Goal: Task Accomplishment & Management: Complete application form

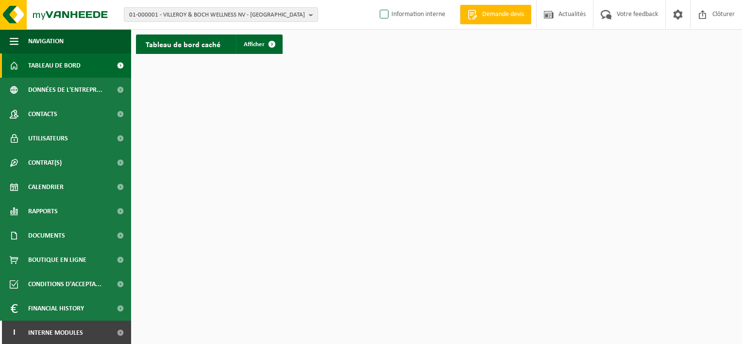
click at [379, 17] on label "Information interne" at bounding box center [411, 14] width 67 height 15
click at [376, 0] on input "Information interne" at bounding box center [376, 0] width 0 height 0
checkbox input "true"
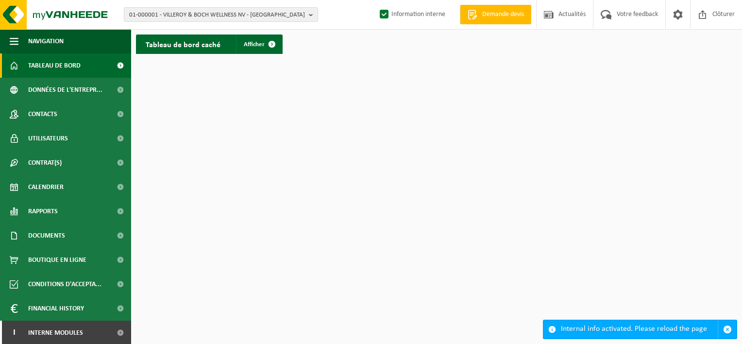
scroll to position [1, 0]
click at [109, 327] on span at bounding box center [120, 332] width 22 height 24
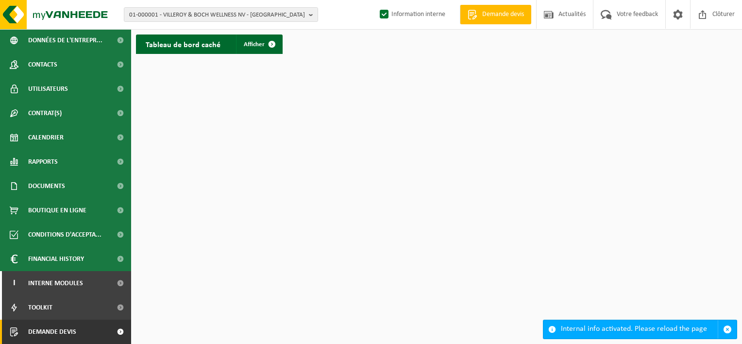
click at [97, 339] on link "Demande devis" at bounding box center [65, 332] width 131 height 24
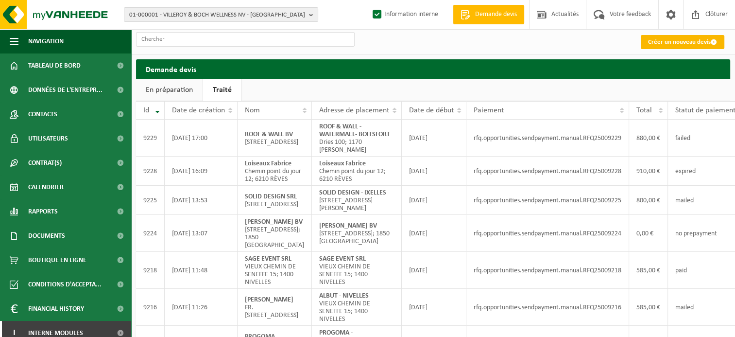
click at [690, 44] on link "Créer un nouveau devis" at bounding box center [682, 42] width 84 height 14
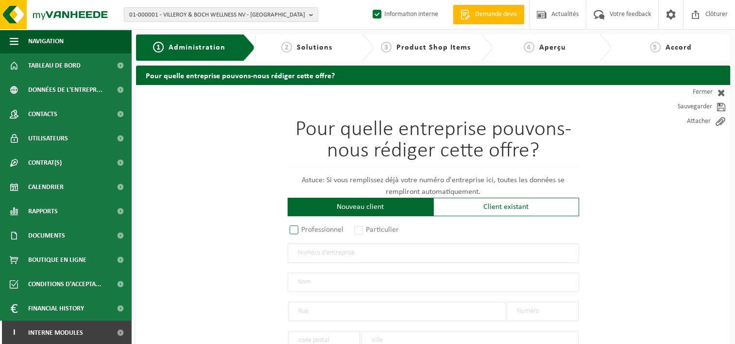
click at [291, 231] on label "Professionnel" at bounding box center [316, 230] width 59 height 14
click at [303, 231] on input "Professionnel" at bounding box center [306, 230] width 6 height 6
radio input "true"
click at [291, 231] on label "Professionnel" at bounding box center [316, 230] width 59 height 14
click at [303, 231] on input "Professionnel" at bounding box center [306, 230] width 6 height 6
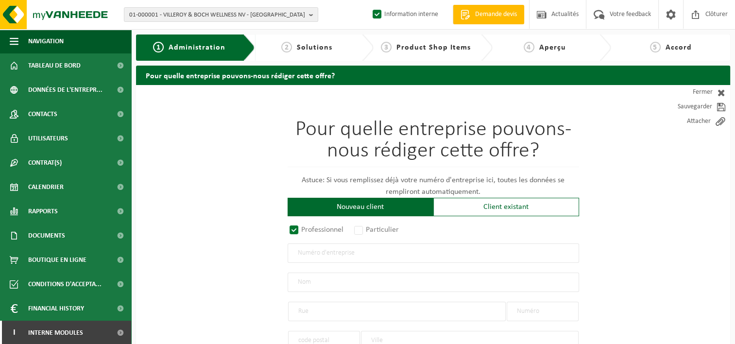
click at [339, 282] on input "text" at bounding box center [432, 281] width 291 height 19
type input "THESLAU SRL"
click at [337, 303] on input "text" at bounding box center [397, 311] width 218 height 19
type input "CHEMIN DE LA CROIX DENIS"
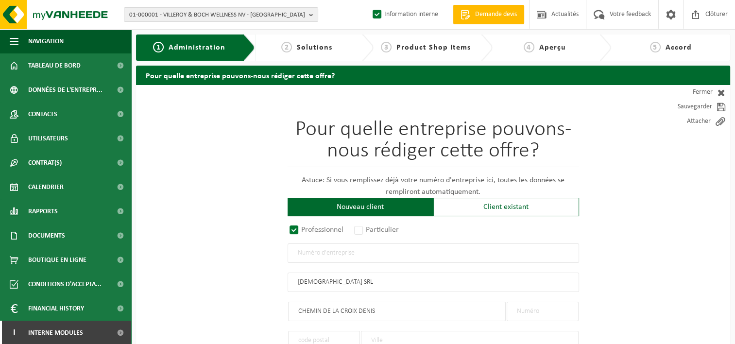
type input "CHEMIN DE LA CROIX DENIS"
click at [531, 307] on input "text" at bounding box center [542, 311] width 72 height 19
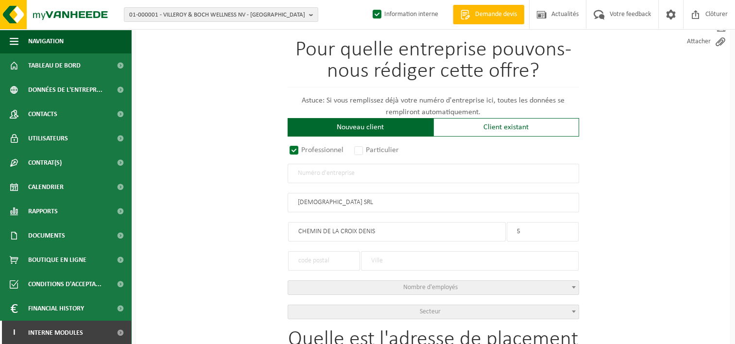
scroll to position [97, 0]
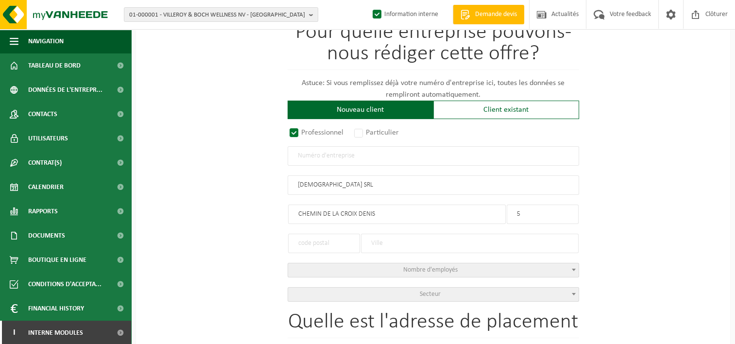
type input "5"
click at [343, 241] on input "text" at bounding box center [324, 243] width 72 height 19
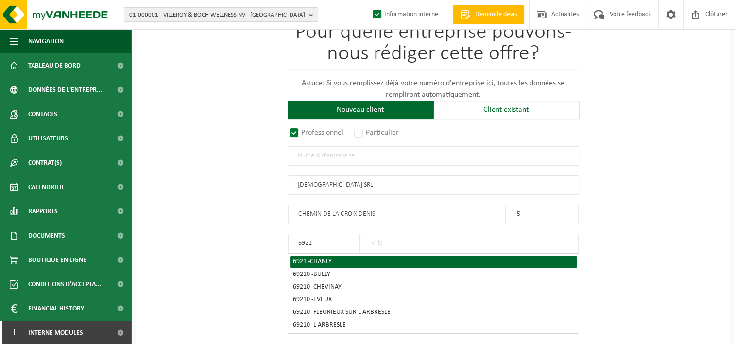
type input "6921"
click at [338, 258] on div "6921 - CHANLY" at bounding box center [433, 261] width 281 height 7
type input "CHANLY"
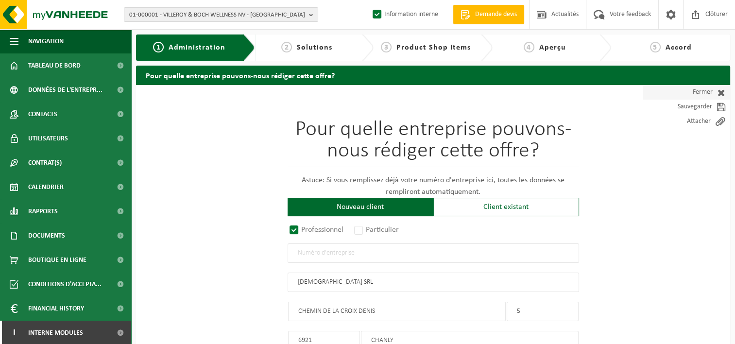
click at [709, 92] on link "Fermer" at bounding box center [685, 92] width 87 height 15
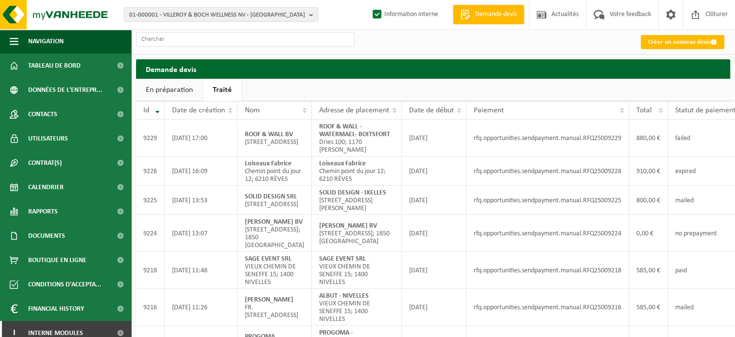
click at [180, 95] on link "En préparation" at bounding box center [169, 90] width 67 height 22
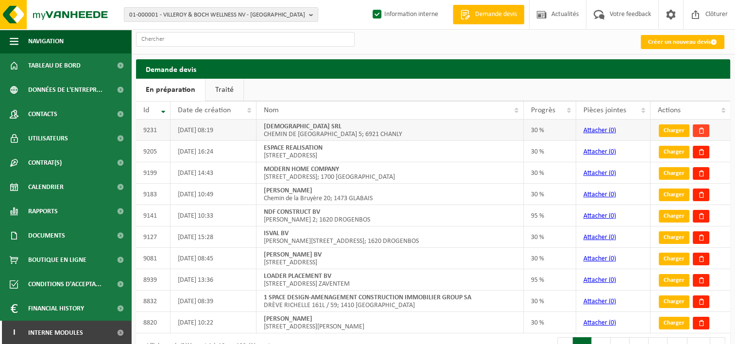
click at [705, 127] on link at bounding box center [700, 130] width 17 height 13
